Goal: Information Seeking & Learning: Learn about a topic

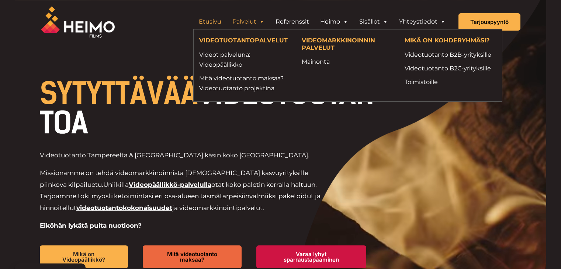
click at [251, 22] on link "Palvelut" at bounding box center [248, 21] width 43 height 15
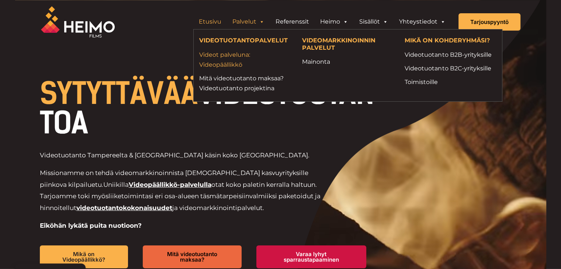
click at [227, 60] on link "Videot palveluna: Videopäällikkö" at bounding box center [245, 60] width 92 height 20
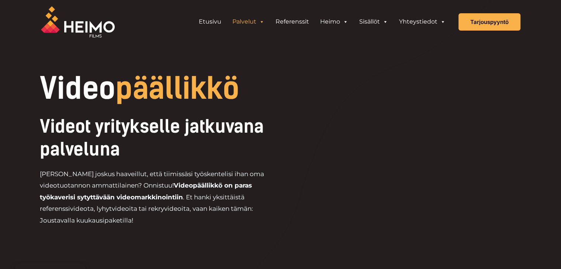
click at [256, 20] on link "Palvelut" at bounding box center [248, 21] width 43 height 15
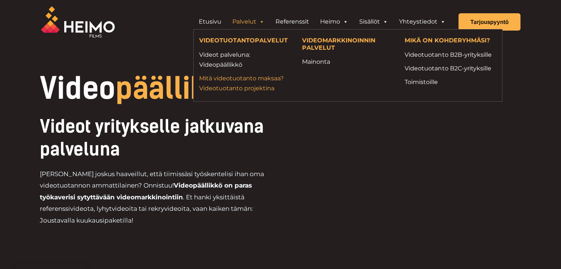
click at [247, 77] on link "Mitä videotuotanto maksaa? Videotuotanto projektina" at bounding box center [245, 83] width 92 height 20
